Goal: Information Seeking & Learning: Find specific fact

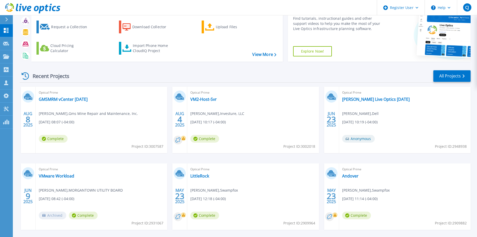
scroll to position [26, 0]
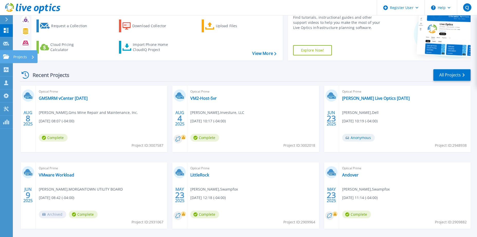
click at [3, 54] on link "Projects Projects" at bounding box center [6, 56] width 13 height 13
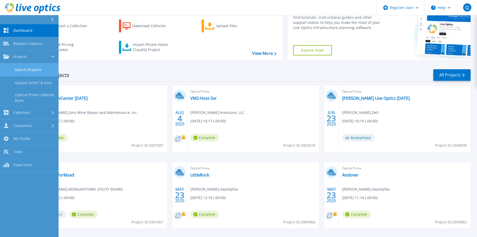
click at [41, 72] on link "Search Projects" at bounding box center [29, 69] width 59 height 13
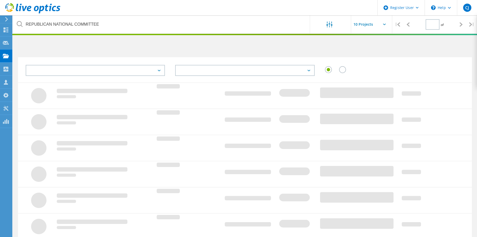
type input "1"
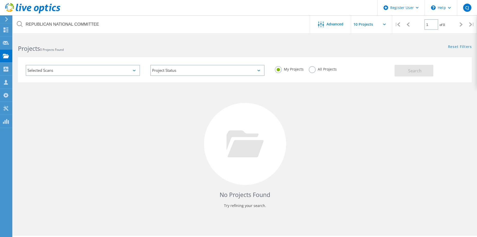
click at [312, 74] on div "My Projects All Projects" at bounding box center [332, 69] width 125 height 19
click at [312, 66] on label "All Projects" at bounding box center [323, 68] width 28 height 5
click at [0, 0] on input "All Projects" at bounding box center [0, 0] width 0 height 0
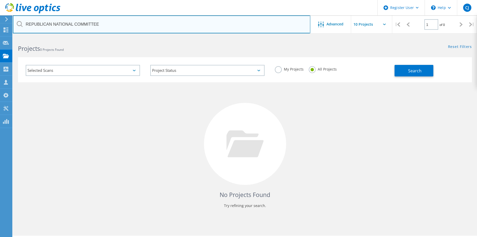
click at [164, 30] on input "REPUBLICAN NATIONAL COMMITTEE" at bounding box center [161, 24] width 297 height 18
paste input "mkirby@radford.va.us"
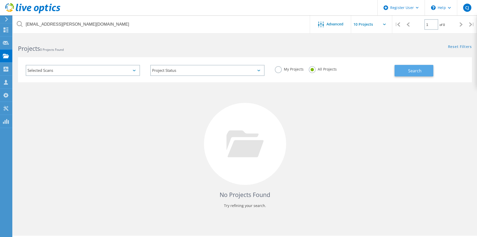
click at [422, 73] on button "Search" at bounding box center [414, 71] width 39 height 12
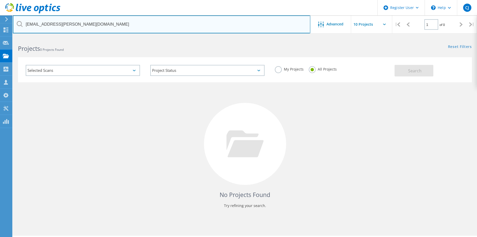
click at [119, 21] on input "mkirby@radford.va.us" at bounding box center [161, 24] width 297 height 18
click at [211, 28] on input "RADFORD VIRGINIA" at bounding box center [161, 24] width 297 height 18
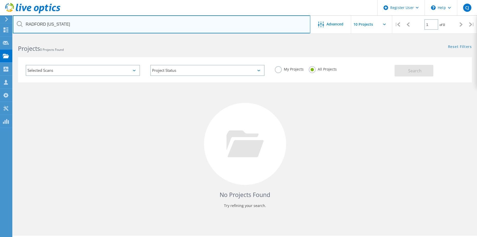
click at [211, 28] on input "RADFORD VIRGINIA" at bounding box center [161, 24] width 297 height 18
click at [202, 28] on input "RADFORD VIRGINIA" at bounding box center [161, 24] width 297 height 18
click at [202, 27] on input "RADFORD VIRGINIA" at bounding box center [161, 24] width 297 height 18
click at [106, 28] on input "RADFORD VIRGINIA" at bounding box center [161, 24] width 297 height 18
click at [90, 20] on input "RADFORD VIRGINIA" at bounding box center [161, 24] width 297 height 18
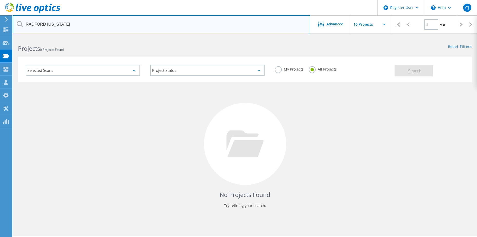
drag, startPoint x: 68, startPoint y: 24, endPoint x: 46, endPoint y: 27, distance: 22.5
click at [46, 27] on input "RADFORD VIRGINIA" at bounding box center [161, 24] width 297 height 18
type input "RADFORD"
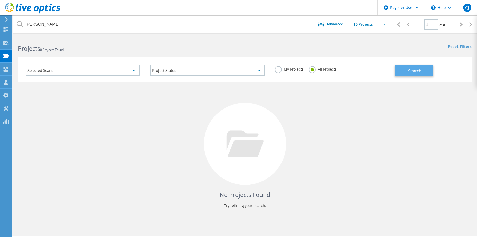
click at [403, 67] on button "Search" at bounding box center [414, 71] width 39 height 12
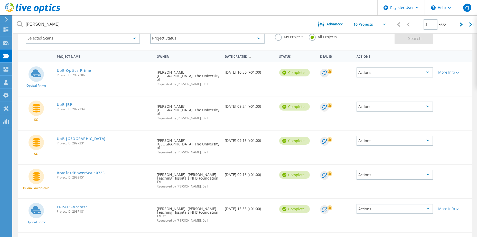
scroll to position [24, 0]
